Goal: Information Seeking & Learning: Learn about a topic

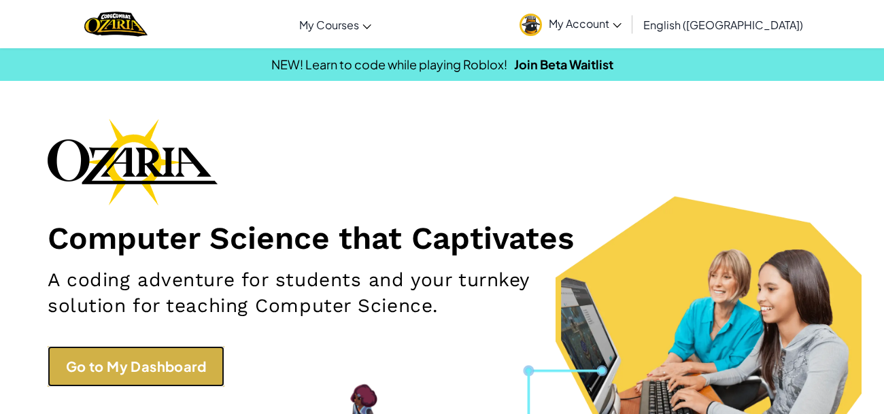
click at [144, 353] on link "Go to My Dashboard" at bounding box center [136, 366] width 177 height 41
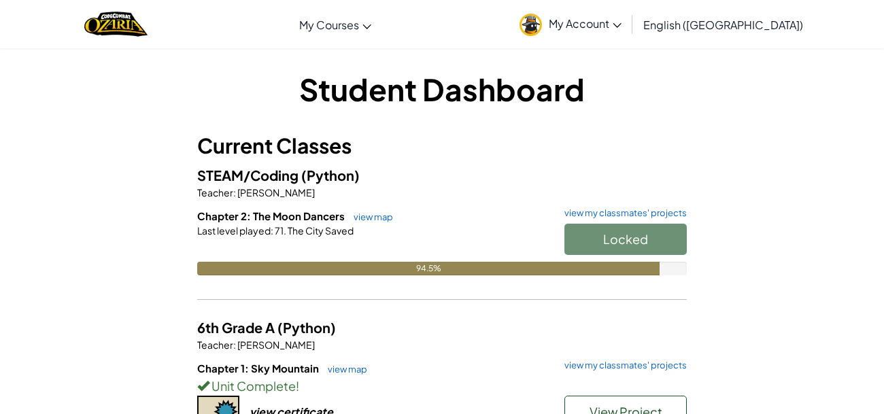
click at [602, 237] on div "Locked" at bounding box center [619, 243] width 136 height 38
click at [378, 220] on link "view map" at bounding box center [370, 217] width 46 height 11
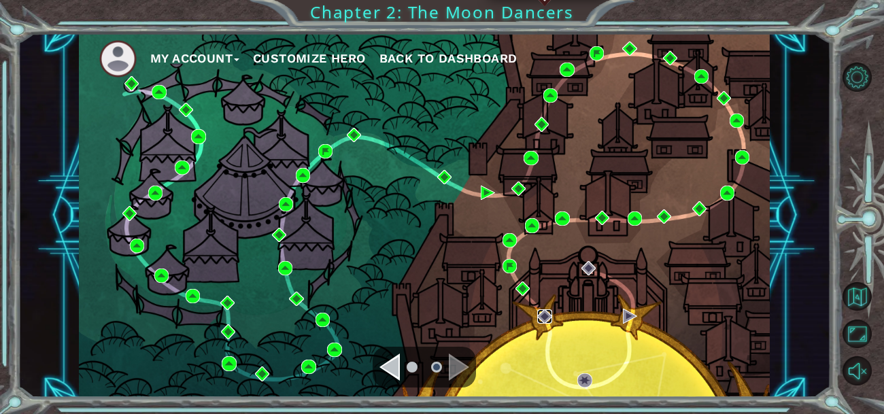
click at [544, 318] on img at bounding box center [544, 317] width 14 height 14
click at [594, 268] on img at bounding box center [589, 268] width 14 height 14
click at [541, 314] on img at bounding box center [544, 317] width 14 height 14
click at [587, 267] on img at bounding box center [589, 268] width 14 height 14
click at [526, 286] on img at bounding box center [523, 289] width 14 height 14
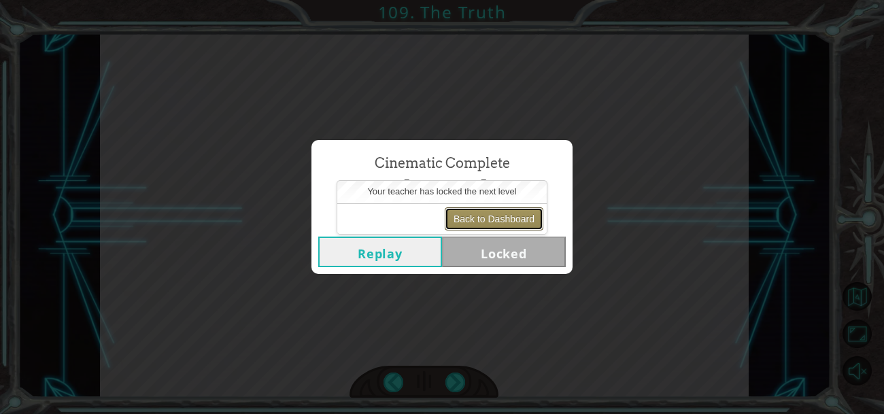
click at [503, 207] on button "Back to Dashboard" at bounding box center [494, 218] width 99 height 23
